Goal: Information Seeking & Learning: Learn about a topic

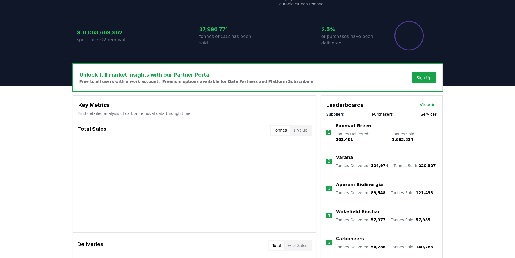
scroll to position [108, 0]
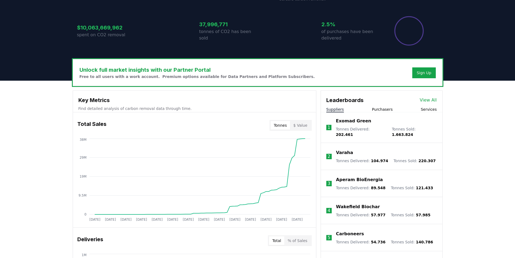
click at [351, 176] on p "Aperam BioEnergia" at bounding box center [359, 179] width 47 height 6
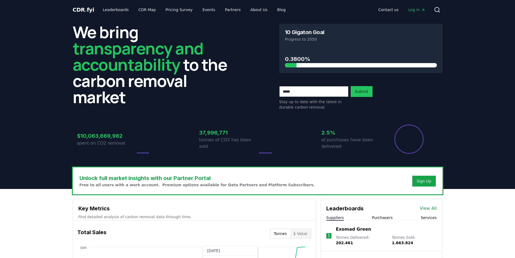
scroll to position [108, 0]
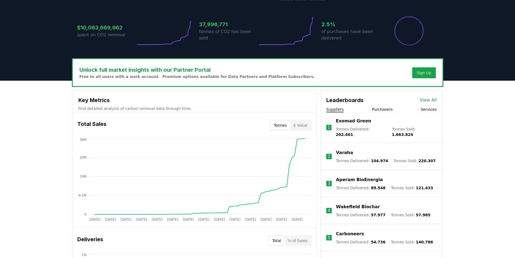
click at [351, 179] on p "Aperam BioEnergia" at bounding box center [359, 179] width 47 height 6
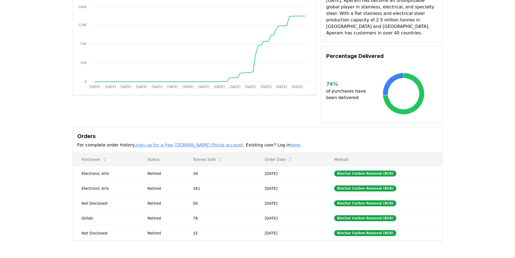
scroll to position [81, 0]
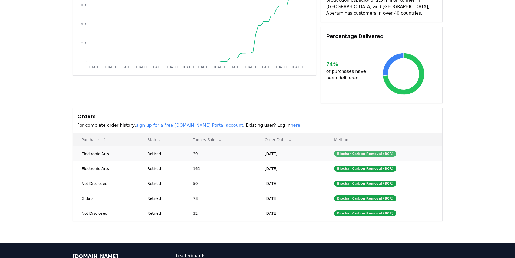
click at [352, 151] on div "Biochar Carbon Removal (BCR)" at bounding box center [365, 154] width 62 height 6
click at [98, 162] on td "Electronic Arts" at bounding box center [106, 168] width 66 height 15
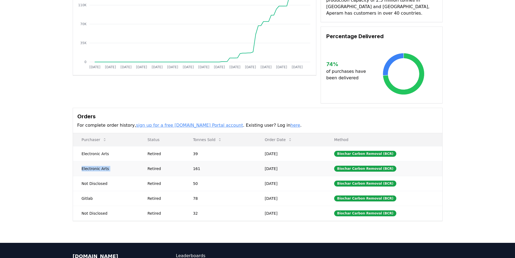
click at [98, 162] on td "Electronic Arts" at bounding box center [106, 168] width 66 height 15
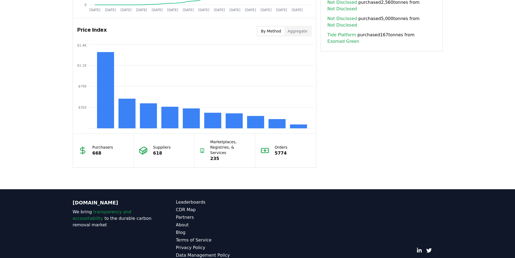
scroll to position [445, 0]
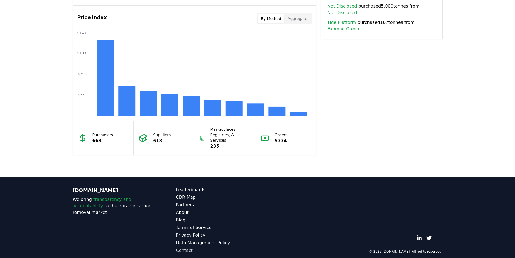
click at [188, 247] on link "Contact" at bounding box center [217, 250] width 82 height 6
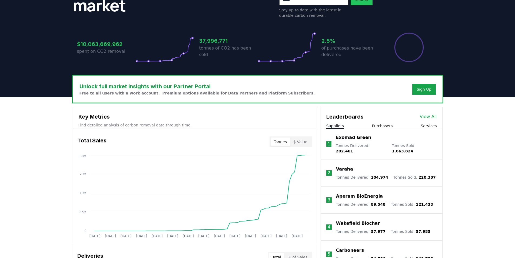
scroll to position [66, 0]
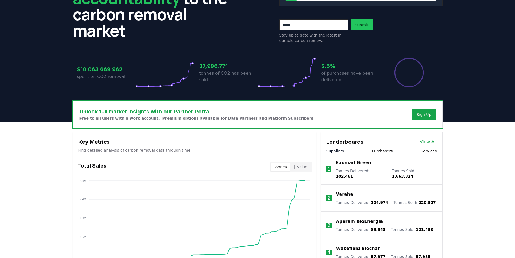
click at [391, 152] on button "Purchasers" at bounding box center [382, 150] width 21 height 5
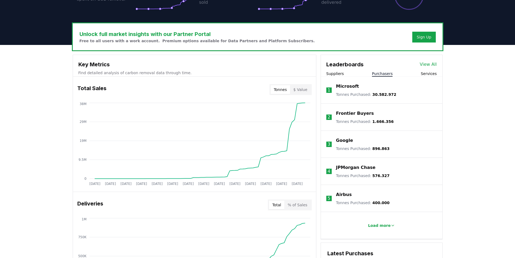
scroll to position [148, 0]
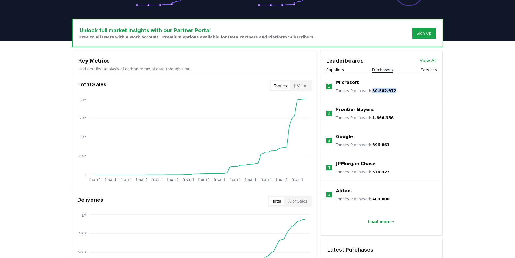
drag, startPoint x: 369, startPoint y: 89, endPoint x: 395, endPoint y: 93, distance: 25.9
click at [395, 93] on li "1 Microsoft Tonnes Purchased : 30.582.972" at bounding box center [381, 86] width 121 height 27
click at [397, 106] on li "2 Frontier Buyers Tonnes Purchased : 1.666.356" at bounding box center [381, 113] width 121 height 27
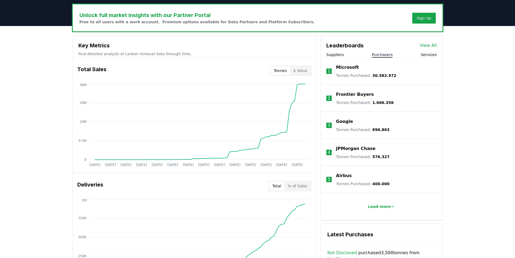
scroll to position [175, 0]
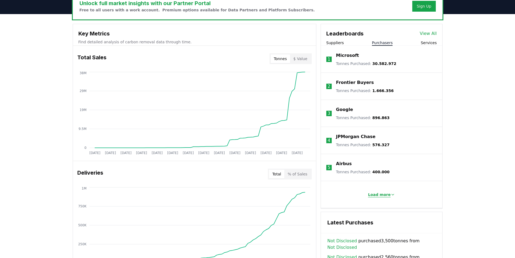
click at [380, 195] on p "Load more" at bounding box center [379, 194] width 23 height 5
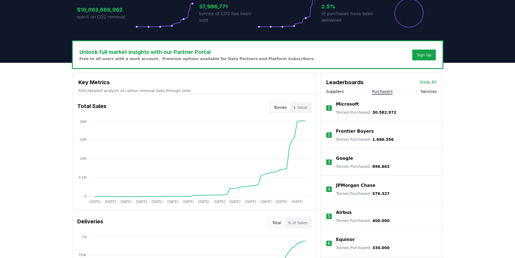
scroll to position [121, 0]
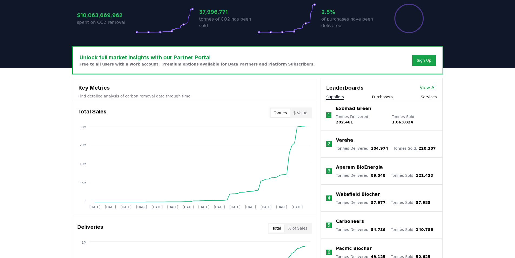
click at [335, 95] on button "Suppliers" at bounding box center [335, 96] width 18 height 5
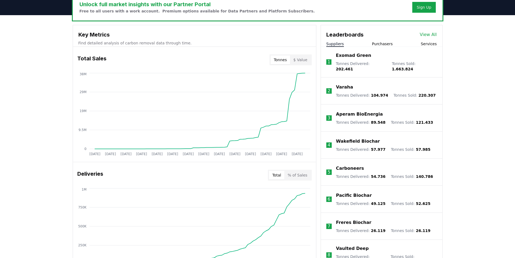
scroll to position [175, 0]
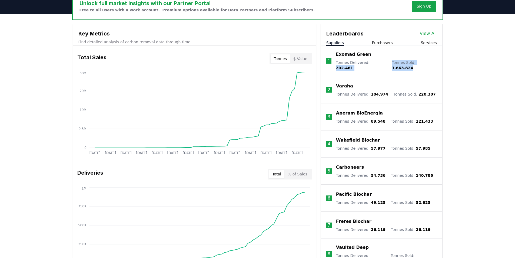
drag, startPoint x: 368, startPoint y: 62, endPoint x: 429, endPoint y: 60, distance: 61.1
click at [429, 60] on li "1 Exomad Green Tonnes Delivered : 202.461 Tonnes Sold : 1.663.824" at bounding box center [381, 61] width 121 height 31
click at [366, 137] on p "Wakefield Biochar" at bounding box center [358, 140] width 44 height 6
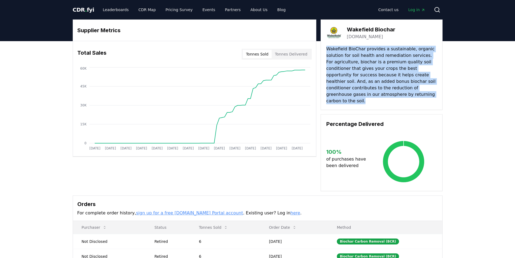
drag, startPoint x: 327, startPoint y: 48, endPoint x: 391, endPoint y: 96, distance: 80.4
click at [391, 96] on p "Wakefield BioChar provides a sustainable, organic solution for soil health and …" at bounding box center [381, 75] width 111 height 58
click at [228, 12] on link "Partners" at bounding box center [232, 10] width 24 height 10
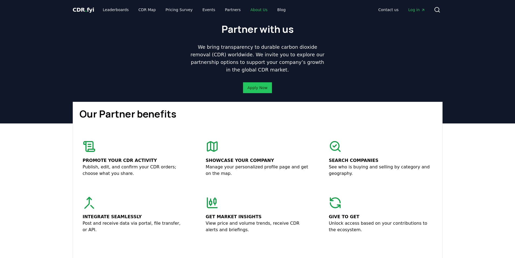
click at [246, 11] on link "About Us" at bounding box center [259, 10] width 26 height 10
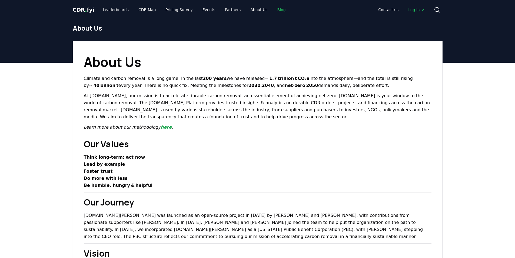
click at [273, 9] on link "Blog" at bounding box center [281, 10] width 17 height 10
click at [228, 10] on link "Partners" at bounding box center [232, 10] width 24 height 10
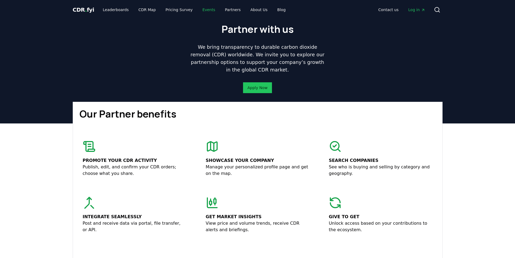
click at [198, 12] on link "Events" at bounding box center [208, 10] width 21 height 10
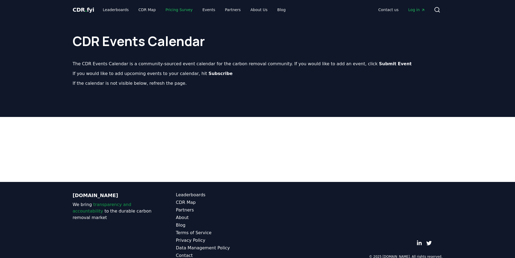
click at [179, 11] on link "Pricing Survey" at bounding box center [179, 10] width 36 height 10
click at [142, 11] on link "CDR Map" at bounding box center [147, 10] width 26 height 10
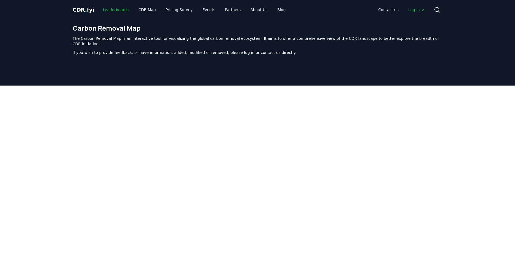
click at [115, 10] on link "Leaderboards" at bounding box center [115, 10] width 35 height 10
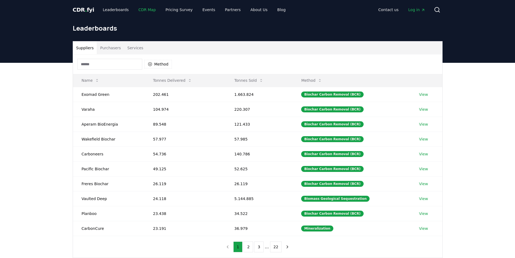
click at [139, 10] on link "CDR Map" at bounding box center [147, 10] width 26 height 10
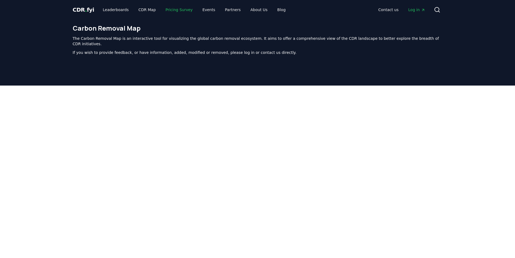
click at [170, 11] on link "Pricing Survey" at bounding box center [179, 10] width 36 height 10
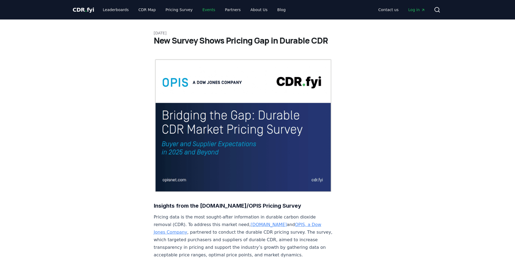
click at [203, 10] on link "Events" at bounding box center [208, 10] width 21 height 10
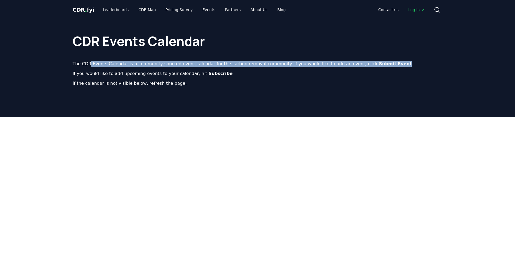
drag, startPoint x: 376, startPoint y: 63, endPoint x: 89, endPoint y: 63, distance: 287.5
click at [89, 63] on p "The CDR Events Calendar is a community-sourced event calendar for the carbon re…" at bounding box center [258, 64] width 370 height 6
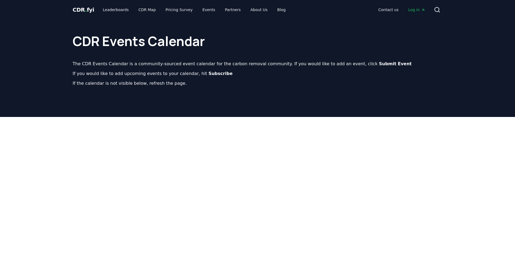
click at [127, 83] on p "If the calendar is not visible below, refresh the page." at bounding box center [258, 83] width 370 height 6
click at [128, 88] on div "CDR Events Calendar The CDR Events Calendar is a community-sourced event calend…" at bounding box center [257, 57] width 378 height 76
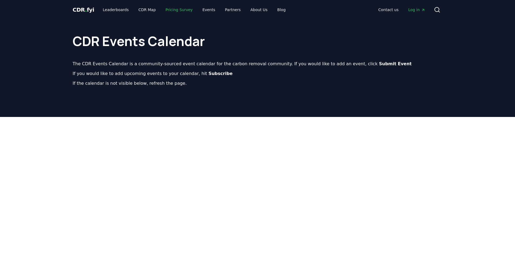
click at [170, 8] on link "Pricing Survey" at bounding box center [179, 10] width 36 height 10
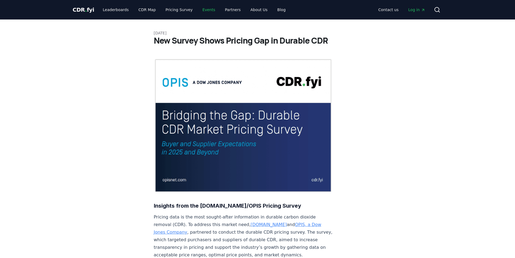
click at [199, 8] on link "Events" at bounding box center [208, 10] width 21 height 10
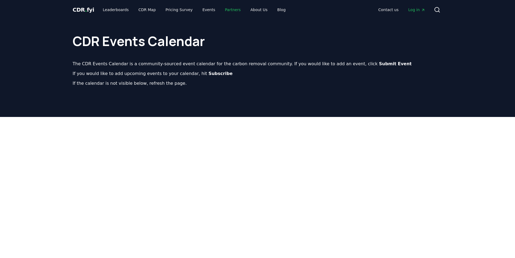
click at [224, 12] on link "Partners" at bounding box center [232, 10] width 24 height 10
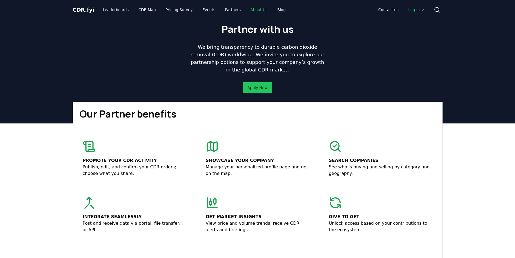
click at [254, 9] on link "About Us" at bounding box center [259, 10] width 26 height 10
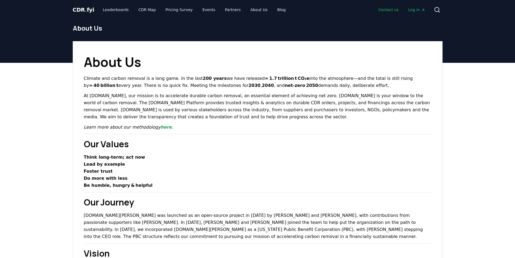
click at [382, 13] on link "Contact us" at bounding box center [388, 10] width 29 height 10
click at [388, 9] on link "Contact us" at bounding box center [388, 10] width 29 height 10
